Goal: Contribute content: Add original content to the website for others to see

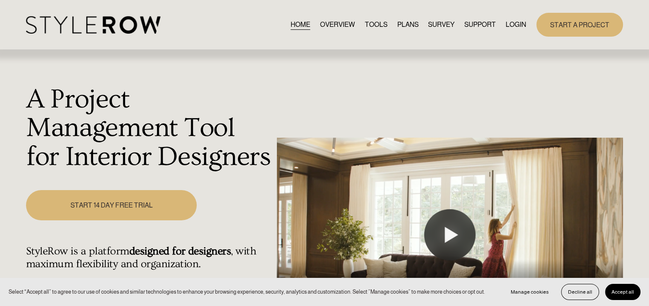
click at [519, 22] on link "LOGIN" at bounding box center [515, 25] width 20 height 12
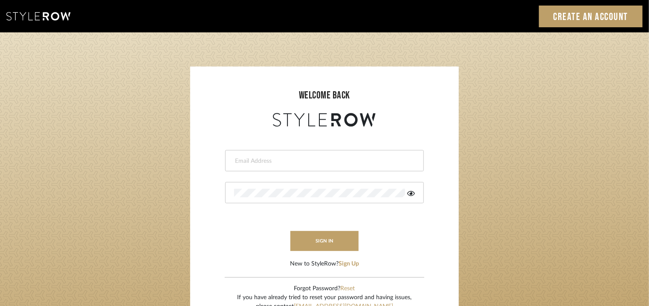
click at [273, 157] on input "email" at bounding box center [323, 161] width 179 height 9
type input "[EMAIL_ADDRESS][PERSON_NAME][DOMAIN_NAME]"
click at [268, 187] on div at bounding box center [324, 192] width 199 height 21
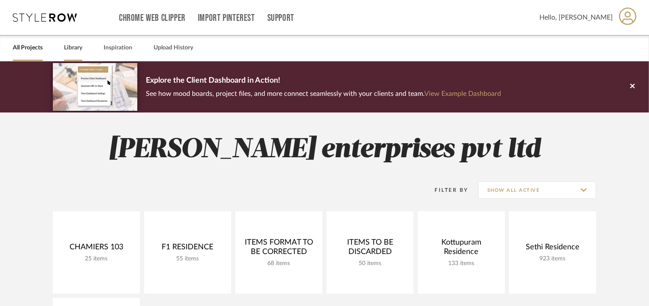
click at [71, 48] on link "Library" at bounding box center [73, 48] width 18 height 12
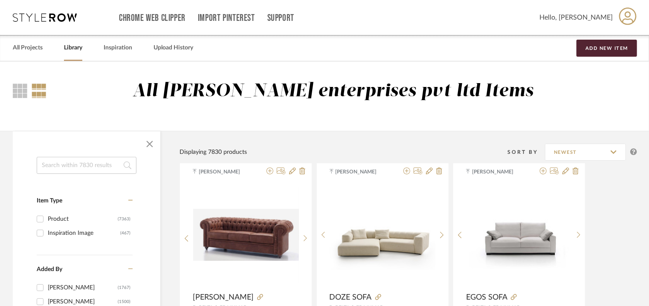
click at [75, 164] on input at bounding box center [87, 165] width 100 height 17
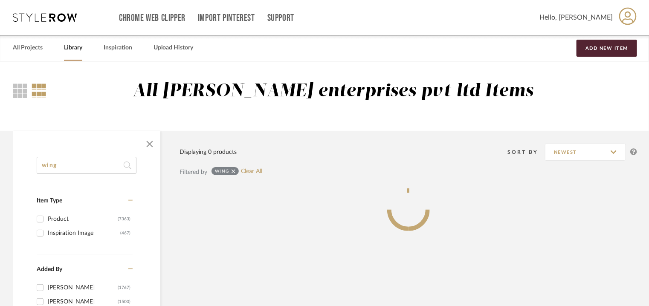
type input "wing"
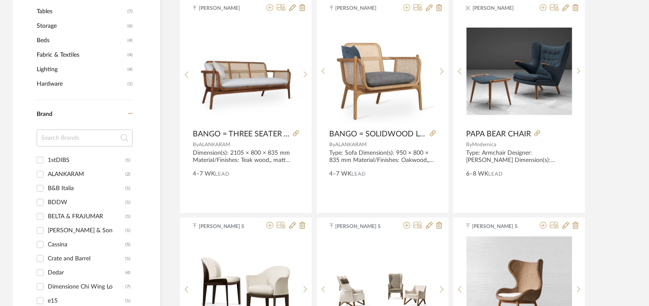
scroll to position [426, 0]
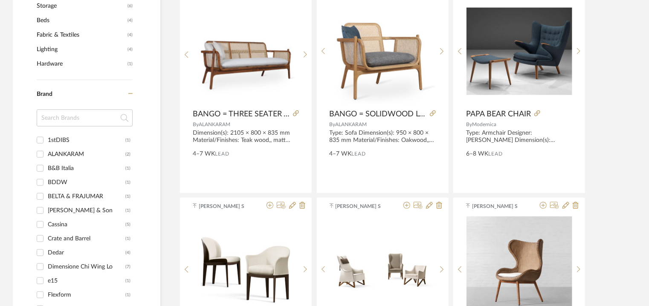
click at [40, 195] on input "BELTA & FRAJUMAR (1)" at bounding box center [40, 197] width 14 height 14
checkbox input "true"
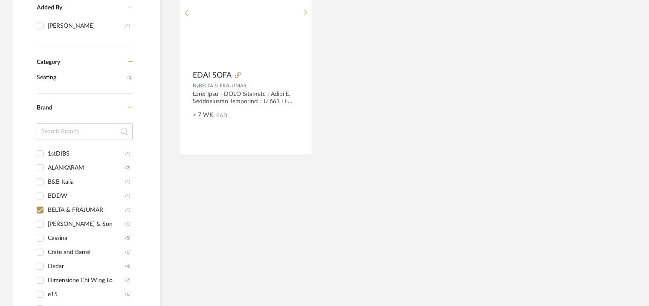
scroll to position [135, 0]
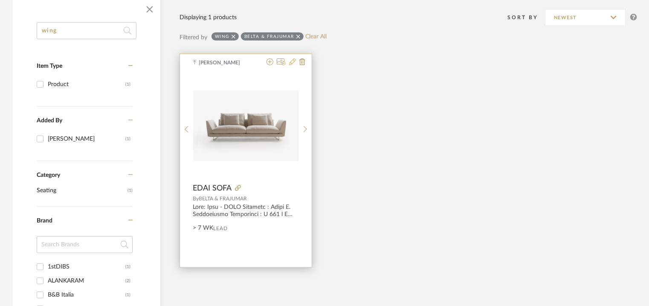
click at [293, 61] on icon at bounding box center [292, 61] width 7 height 7
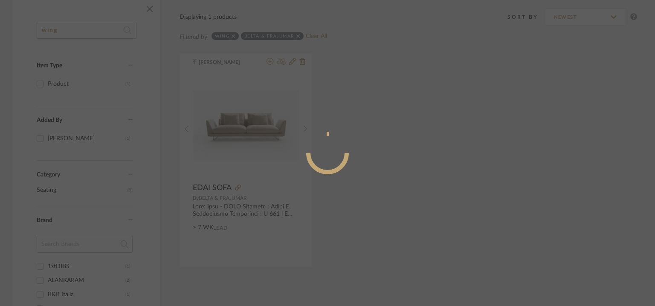
radio input "true"
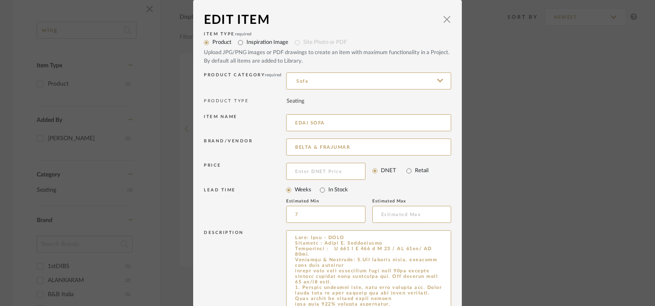
drag, startPoint x: 446, startPoint y: 256, endPoint x: 459, endPoint y: 319, distance: 64.4
click at [459, 171] on html "Chrome Web Clipper Import Pinterest Support All Projects Library Inspiration Up…" at bounding box center [327, 18] width 655 height 306
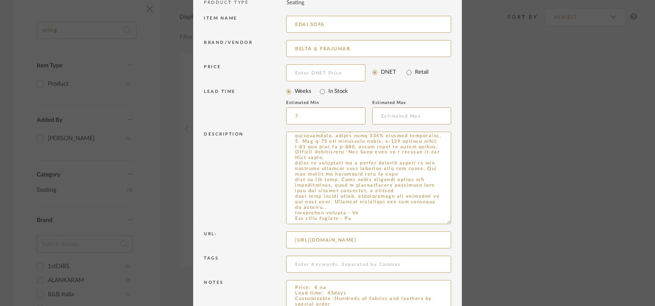
scroll to position [145, 0]
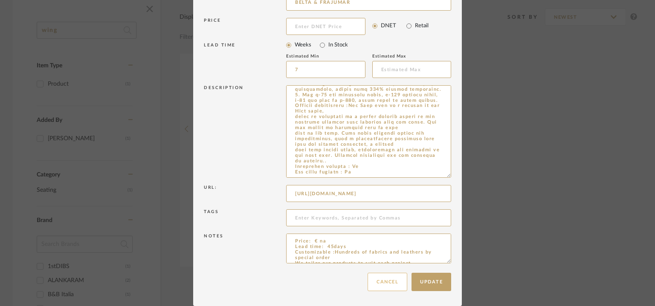
click at [391, 288] on button "Cancel" at bounding box center [388, 282] width 40 height 18
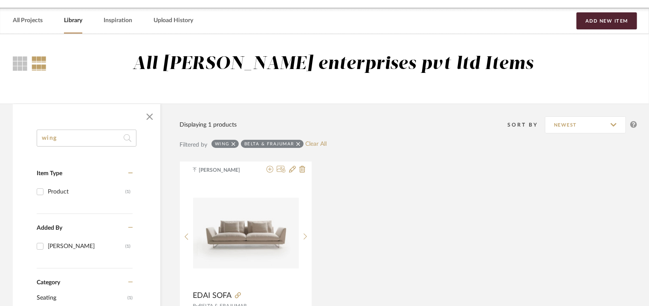
scroll to position [0, 0]
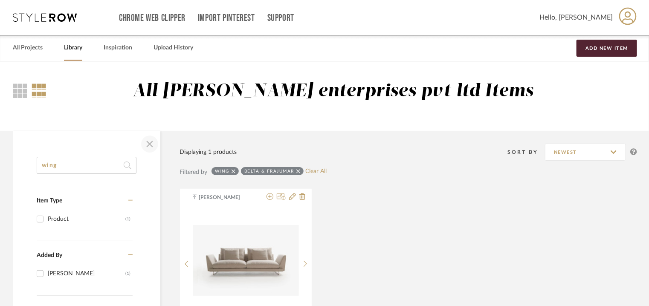
click at [148, 145] on span "button" at bounding box center [149, 144] width 20 height 20
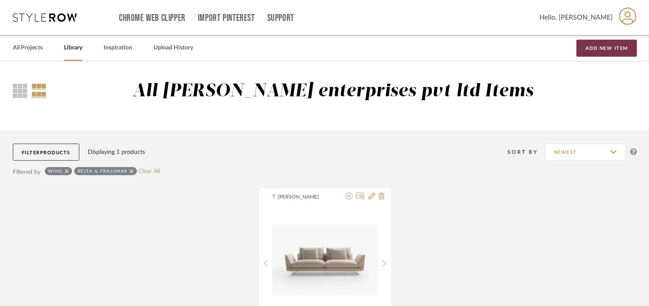
click at [602, 52] on button "Add New Item" at bounding box center [606, 48] width 61 height 17
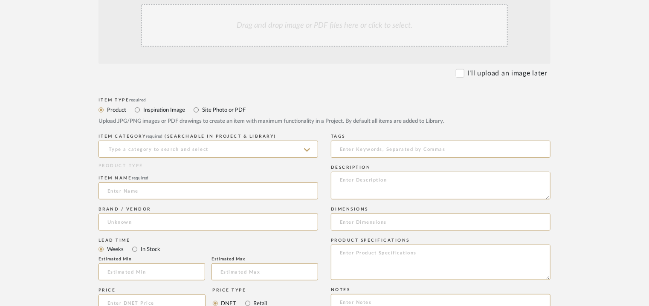
scroll to position [213, 0]
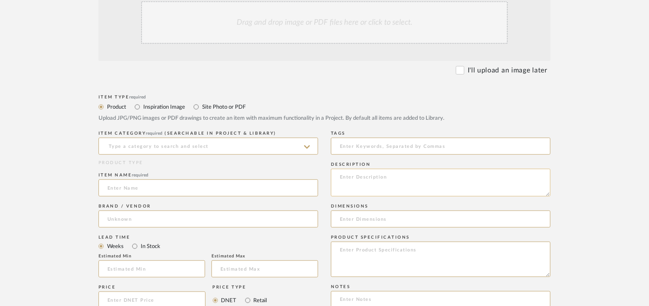
click at [538, 180] on textarea at bounding box center [441, 183] width 220 height 28
paste textarea "Type: Sofa - Wing Designer : [PERSON_NAME] Dimensions : W 258 x D 105 x H 93cm/…"
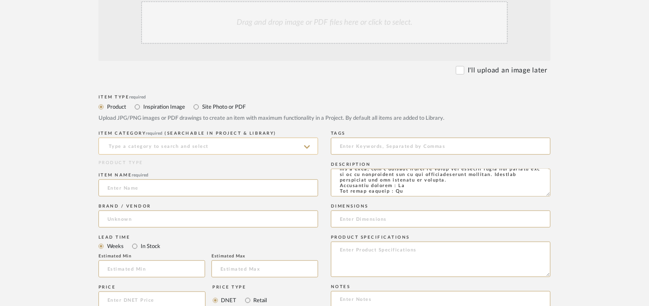
type textarea "Type: Sofa - Wing Designer : [PERSON_NAME] Dimensions : W 258 x D 105 x H 93cm/…"
click at [113, 145] on input at bounding box center [208, 146] width 220 height 17
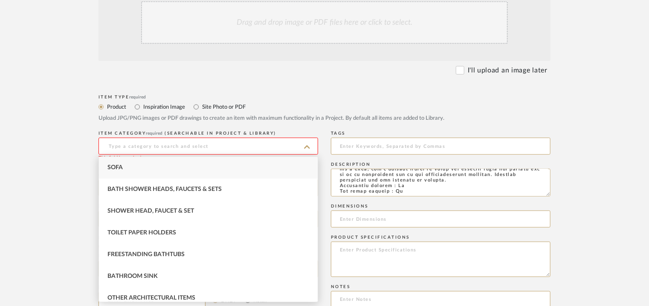
click at [114, 162] on div "Sofa" at bounding box center [208, 168] width 219 height 22
type input "Sofa"
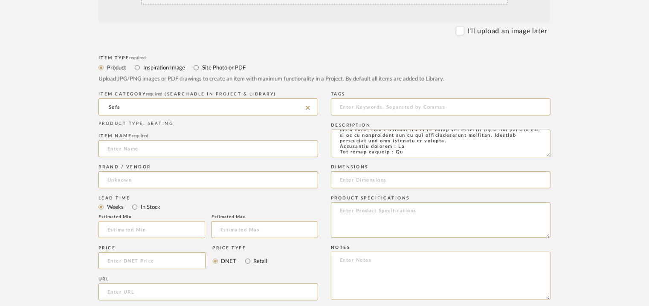
scroll to position [298, 0]
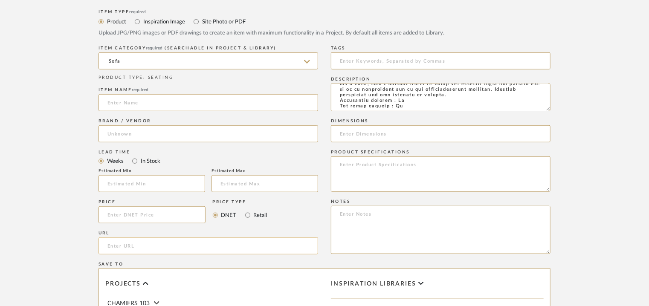
paste input "[URL][DOMAIN_NAME]"
type input "[URL][DOMAIN_NAME]"
click at [117, 105] on input at bounding box center [208, 102] width 220 height 17
type input "w"
type input "WING SOFA"
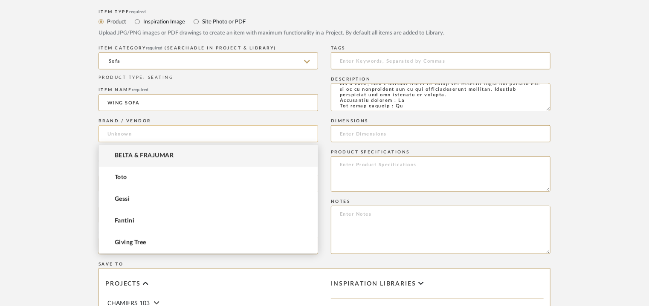
click at [125, 136] on input at bounding box center [208, 133] width 220 height 17
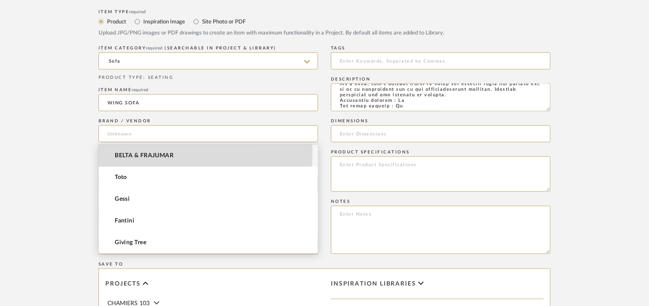
click at [123, 153] on mat-option "BELTA & FRAJUMAR" at bounding box center [208, 156] width 219 height 22
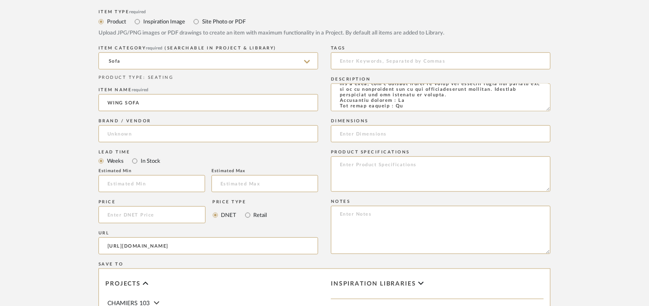
type input "BELTA & FRAJUMAR"
click at [124, 180] on input "text" at bounding box center [151, 183] width 107 height 17
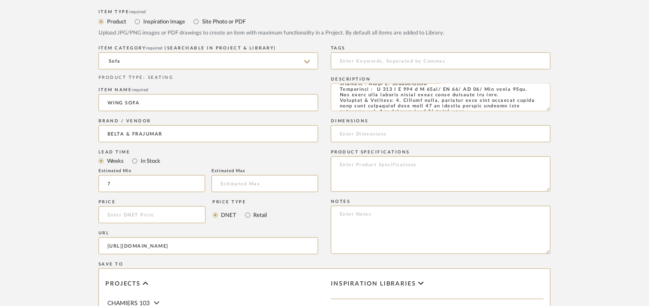
scroll to position [0, 0]
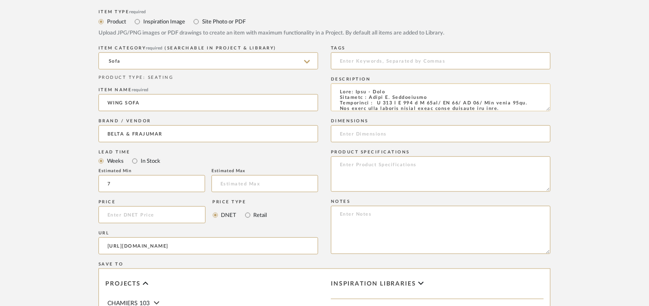
type input "7"
drag, startPoint x: 378, startPoint y: 102, endPoint x: 446, endPoint y: 101, distance: 67.8
click at [446, 101] on textarea at bounding box center [441, 98] width 220 height 28
paste input "W 258 x D 105 x H 93cm"
type input "W 258 x D 105 x H 93cm"
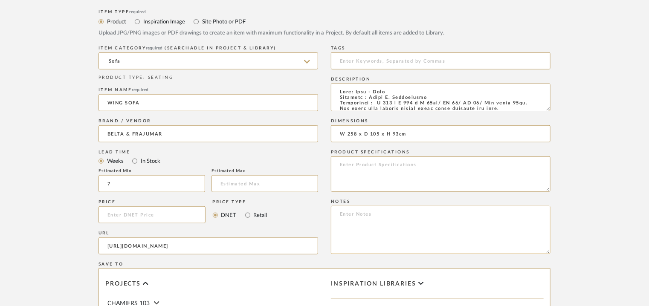
paste textarea "Price: Na Lead time: 45days Customizable : Our products for Contract projects a…"
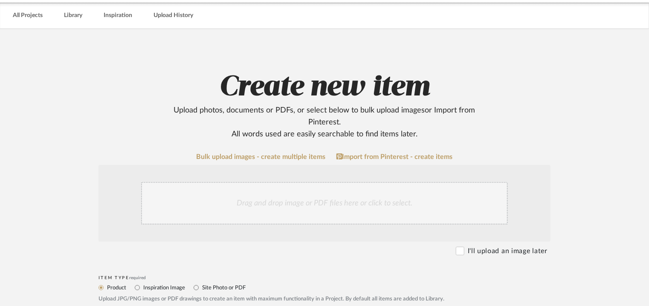
scroll to position [128, 0]
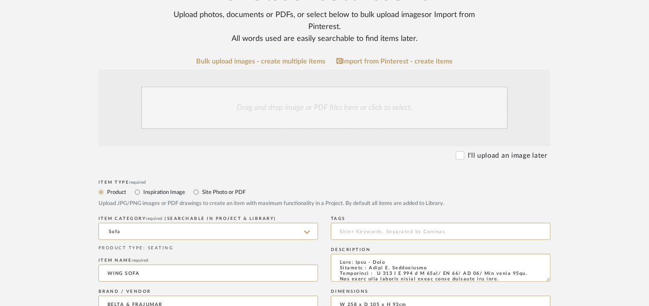
type textarea "Price: Na Lead time: 45days Customizable : Our products for Contract projects a…"
click at [311, 110] on div "Drag and drop image or PDF files here or click to select." at bounding box center [324, 108] width 367 height 43
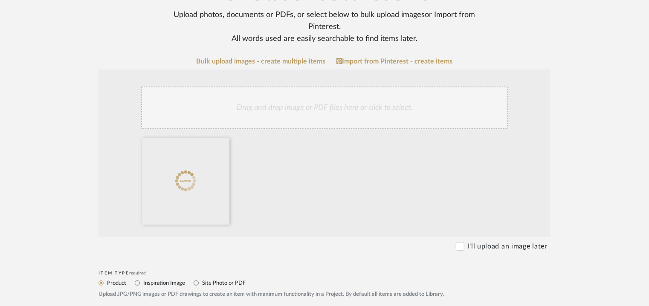
click at [397, 105] on div "Drag and drop image or PDF files here or click to select." at bounding box center [324, 108] width 367 height 43
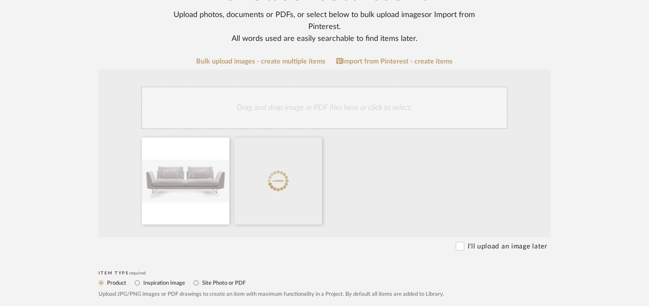
click at [364, 111] on div "Drag and drop image or PDF files here or click to select." at bounding box center [324, 108] width 367 height 43
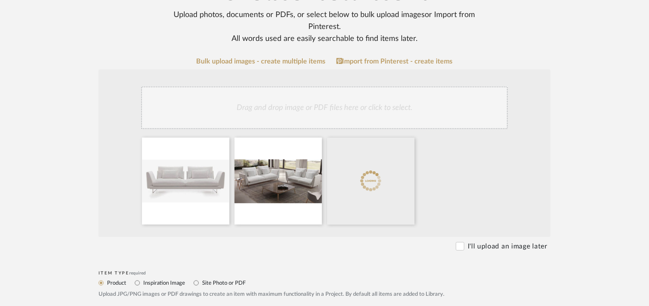
click at [368, 103] on div "Drag and drop image or PDF files here or click to select." at bounding box center [324, 108] width 367 height 43
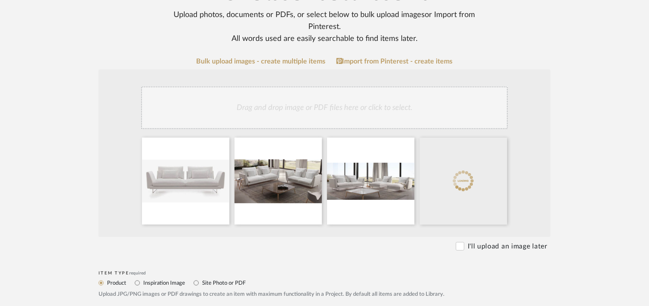
click at [416, 116] on div "Drag and drop image or PDF files here or click to select." at bounding box center [324, 108] width 367 height 43
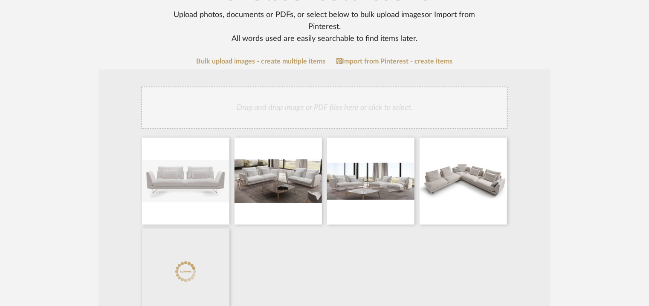
click at [409, 108] on div "Drag and drop image or PDF files here or click to select." at bounding box center [324, 108] width 367 height 43
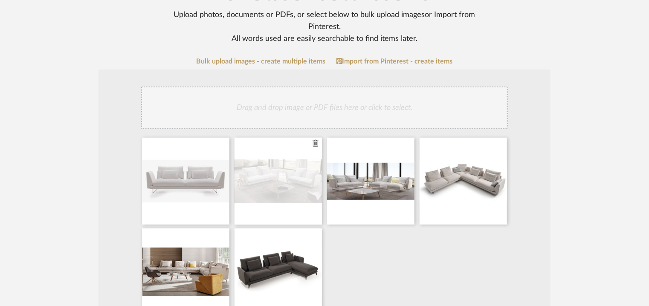
click at [316, 145] on icon at bounding box center [316, 143] width 6 height 7
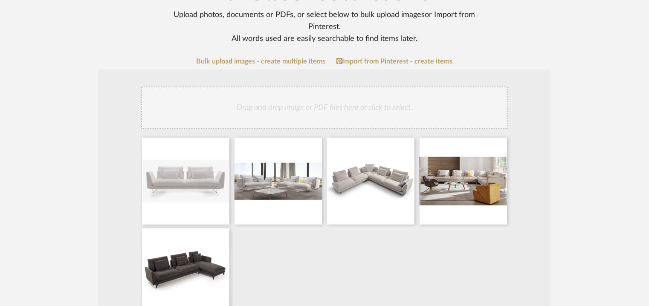
click at [297, 104] on div "Drag and drop image or PDF files here or click to select." at bounding box center [324, 108] width 367 height 43
click at [383, 110] on div "Drag and drop image or PDF files here or click to select." at bounding box center [324, 108] width 367 height 43
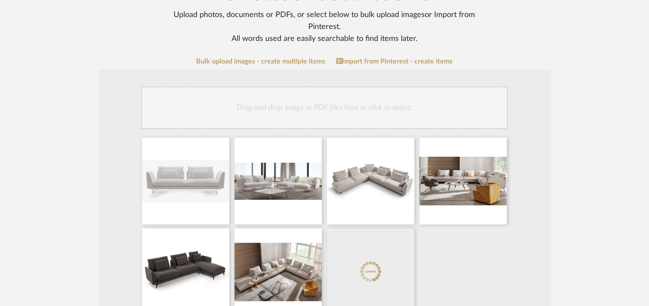
click at [354, 115] on div "Drag and drop image or PDF files here or click to select." at bounding box center [324, 108] width 367 height 43
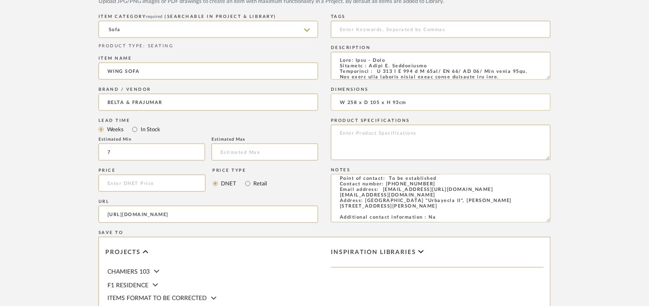
scroll to position [676, 0]
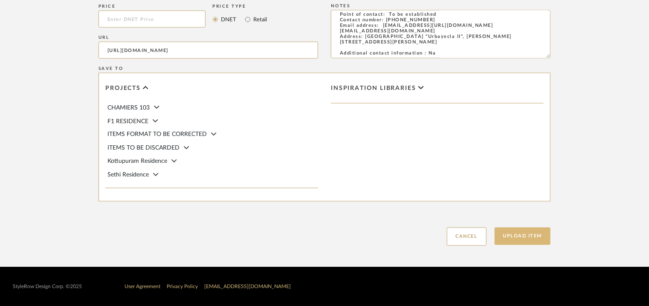
click at [533, 236] on button "Upload Item" at bounding box center [523, 236] width 56 height 17
